Goal: Transaction & Acquisition: Download file/media

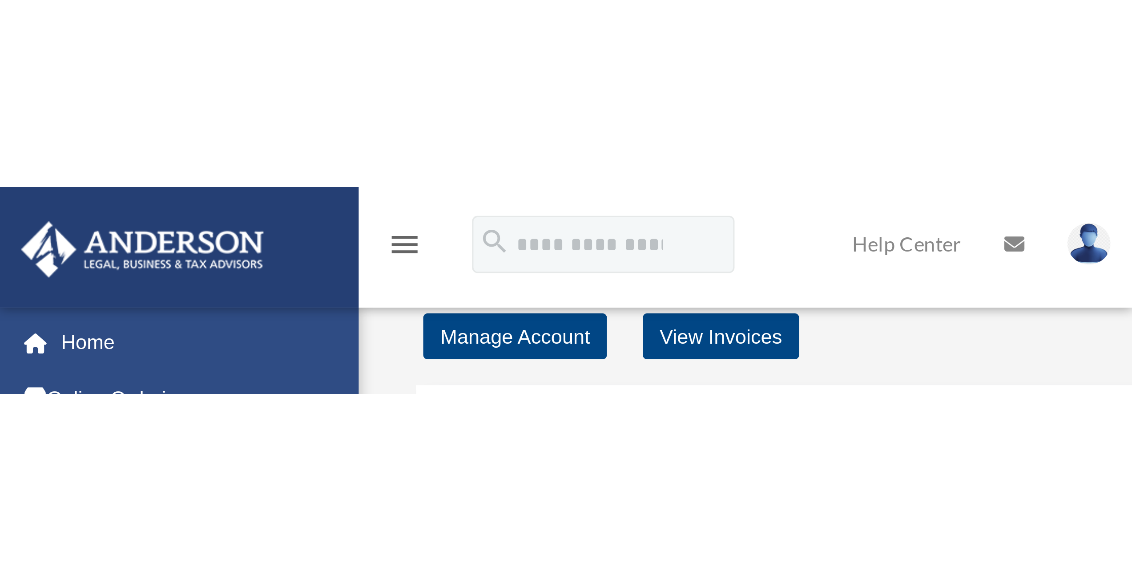
scroll to position [356, 0]
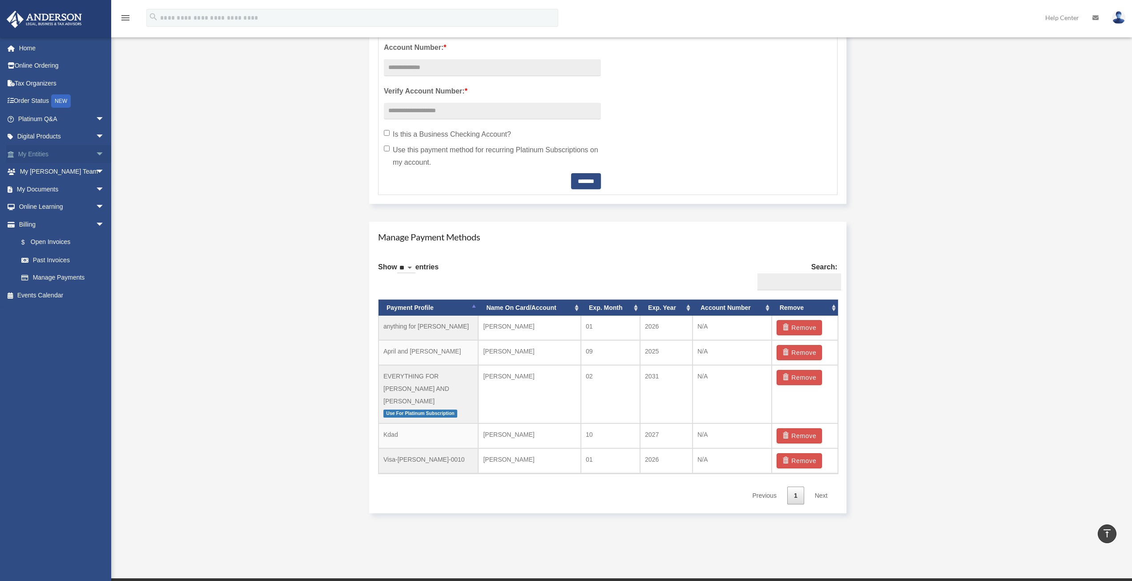
click at [96, 64] on span "arrow_drop_down" at bounding box center [105, 154] width 18 height 18
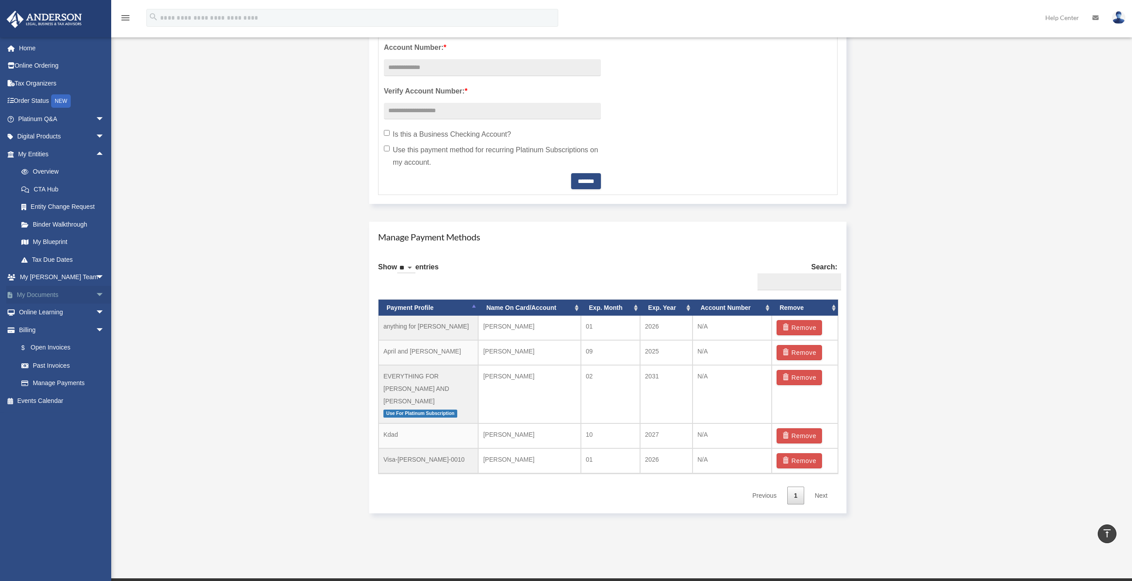
click at [96, 64] on span "arrow_drop_down" at bounding box center [105, 295] width 18 height 18
click at [28, 64] on span at bounding box center [29, 312] width 6 height 6
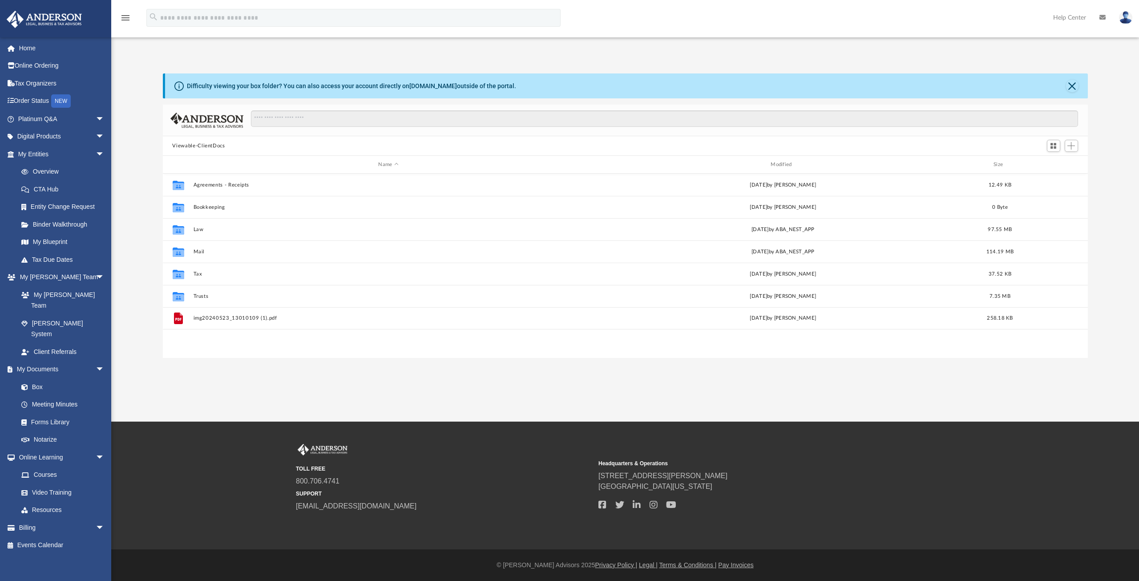
scroll to position [196, 918]
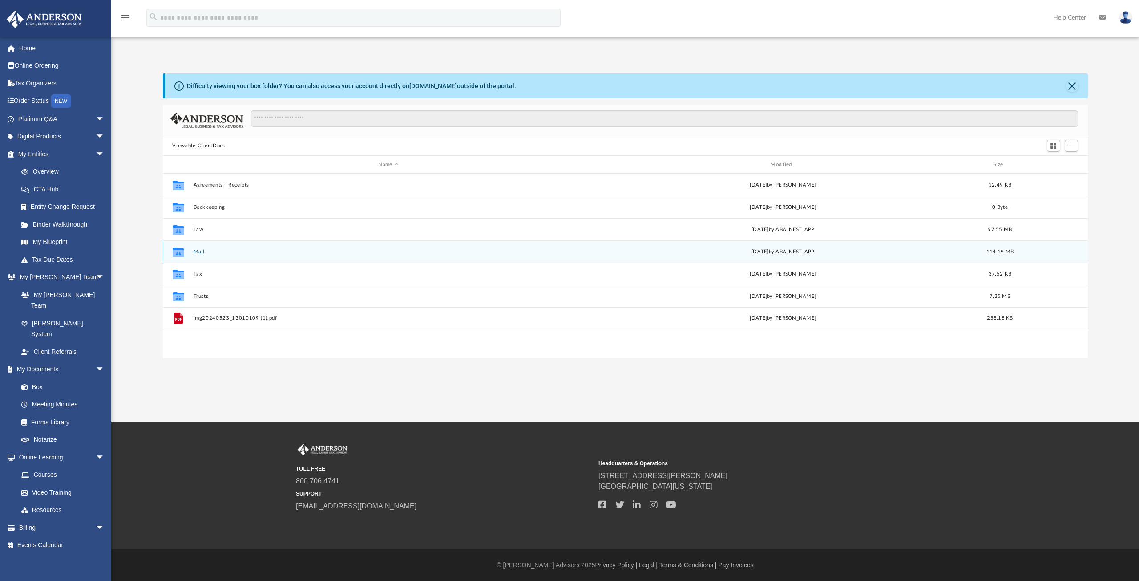
click at [202, 255] on button "Mail" at bounding box center [388, 252] width 391 height 6
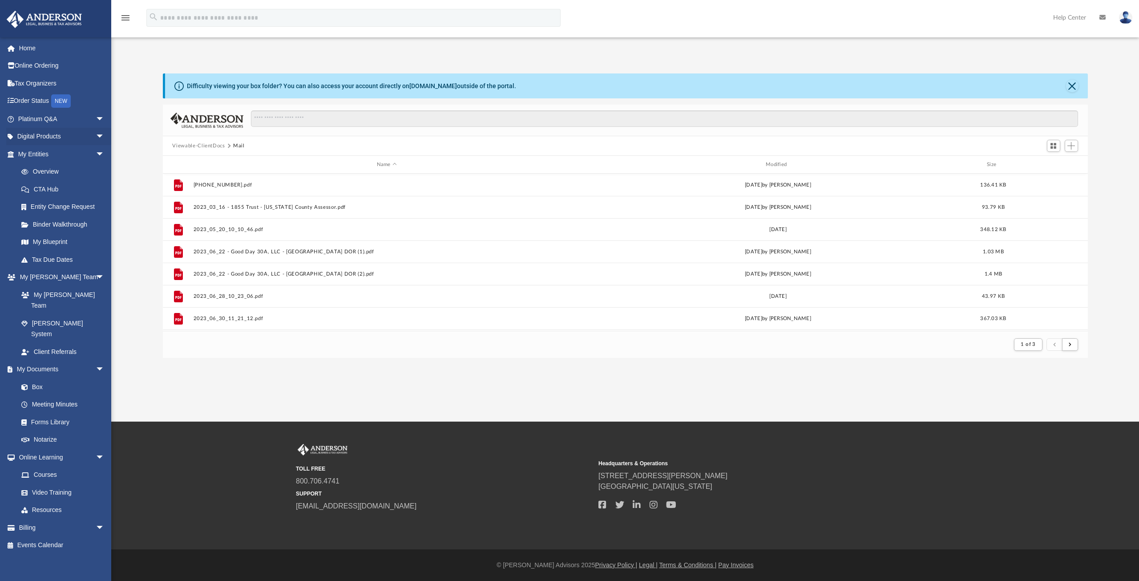
scroll to position [168, 918]
click at [775, 165] on div "Modified" at bounding box center [778, 165] width 388 height 8
click at [780, 163] on div "Modified" at bounding box center [778, 165] width 388 height 8
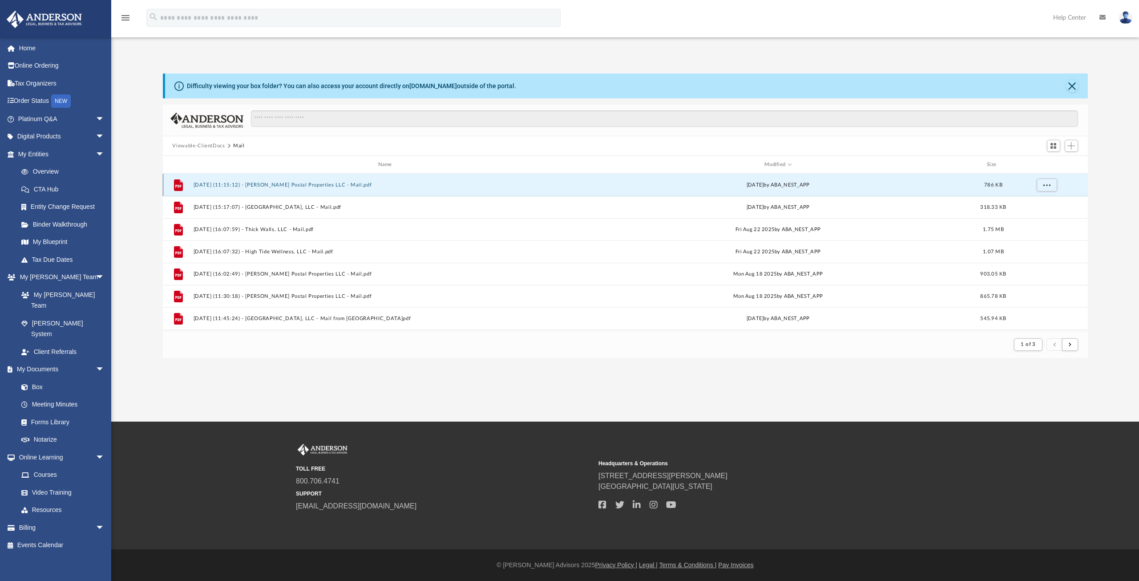
click at [268, 185] on button "[DATE] (11:15:12) - [PERSON_NAME] Postal Properties LLC - Mail.pdf" at bounding box center [386, 185] width 387 height 6
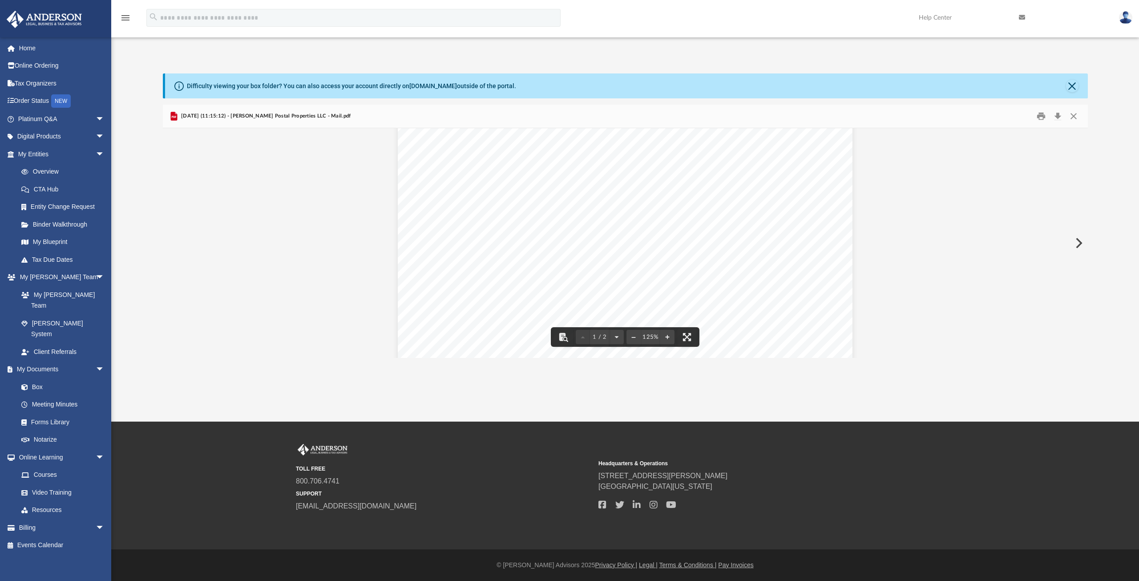
scroll to position [210, 0]
click at [1056, 115] on button "Download" at bounding box center [1058, 116] width 16 height 14
click at [1080, 242] on button "Preview" at bounding box center [1078, 243] width 20 height 25
